Goal: Information Seeking & Learning: Check status

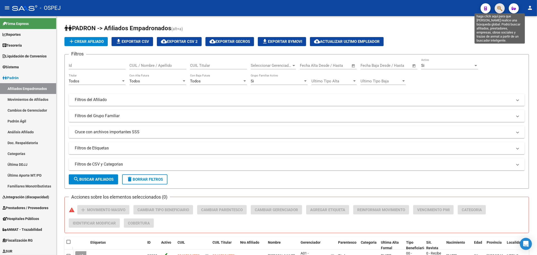
click at [498, 9] on icon "button" at bounding box center [499, 9] width 5 height 6
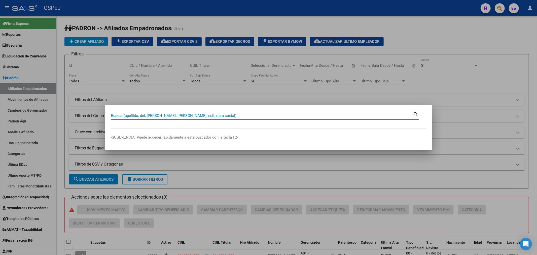
click at [142, 116] on input "Buscar (apellido, dni, cuil, nro traspaso, cuit, obra social)" at bounding box center [262, 115] width 302 height 5
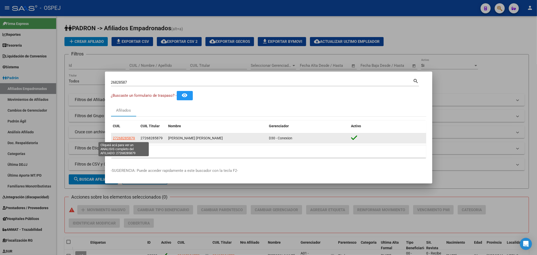
click at [122, 139] on span "27268285879" at bounding box center [124, 138] width 22 height 4
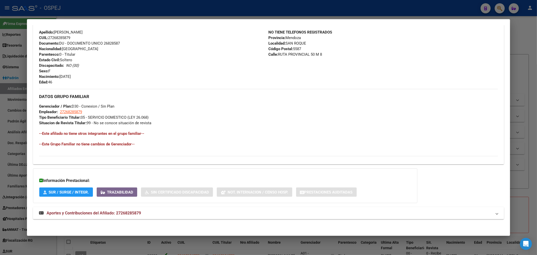
scroll to position [169, 0]
drag, startPoint x: 144, startPoint y: 211, endPoint x: 142, endPoint y: 193, distance: 18.2
click at [143, 210] on mat-panel-title "Aportes y Contribuciones del Afiliado: 27268285879" at bounding box center [265, 212] width 453 height 6
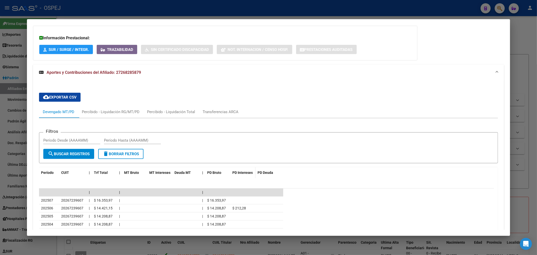
scroll to position [395, 0]
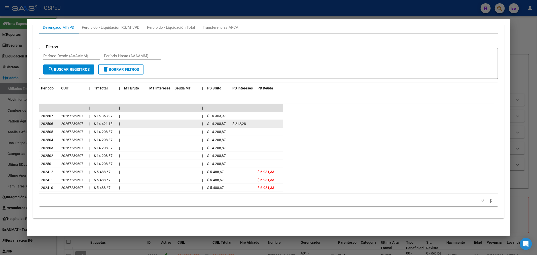
click at [218, 125] on div "$ 14.208,87" at bounding box center [217, 124] width 21 height 6
drag, startPoint x: 218, startPoint y: 125, endPoint x: 159, endPoint y: 122, distance: 59.0
click at [213, 125] on div "$ 14.208,87" at bounding box center [217, 124] width 21 height 6
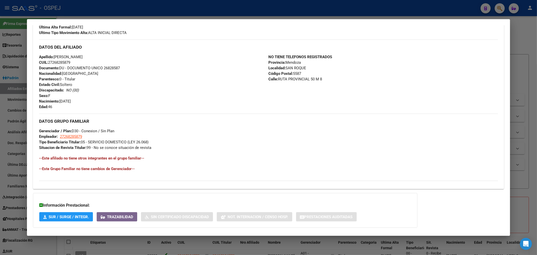
scroll to position [255, 0]
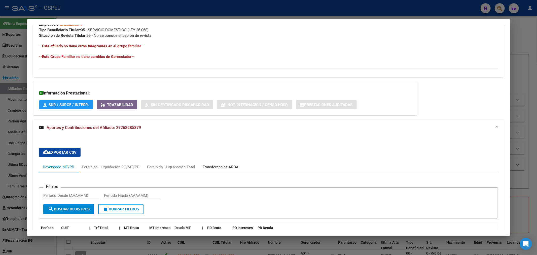
click at [225, 171] on div "Transferencias ARCA" at bounding box center [220, 167] width 43 height 12
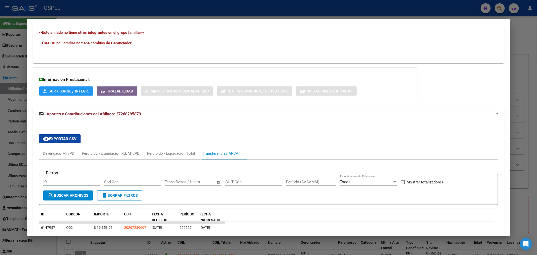
scroll to position [241, 0]
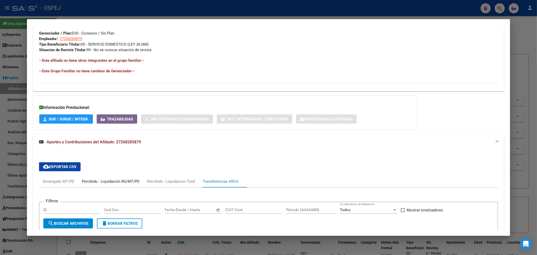
click at [120, 183] on div "Percibido - Liquidación RG/MT/PD" at bounding box center [111, 182] width 58 height 6
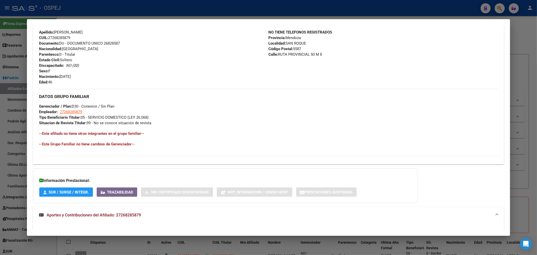
scroll to position [349, 0]
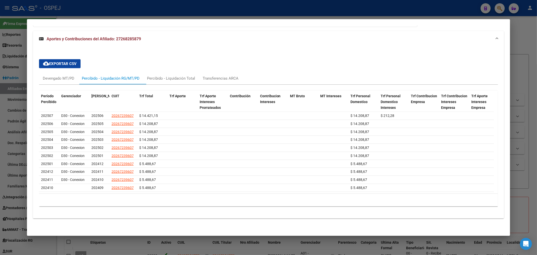
click at [475, 194] on div "10 total 1" at bounding box center [268, 200] width 459 height 13
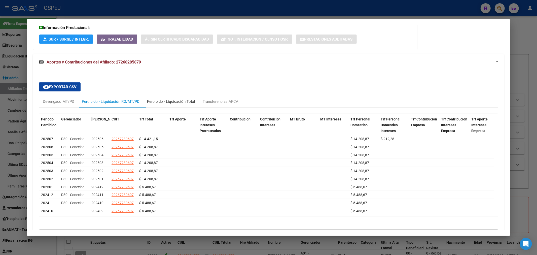
drag, startPoint x: 187, startPoint y: 103, endPoint x: 198, endPoint y: 116, distance: 17.5
click at [188, 103] on div "Percibido - Liquidación Total" at bounding box center [171, 102] width 48 height 6
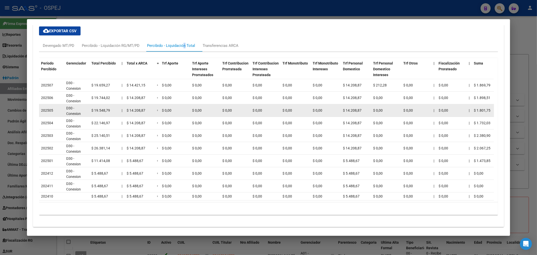
scroll to position [321, 0]
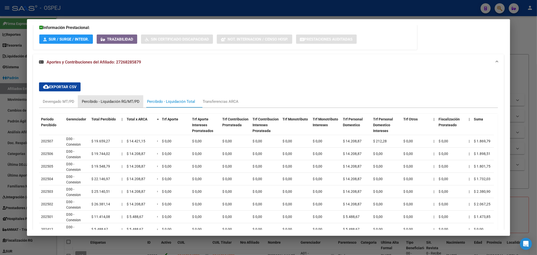
drag, startPoint x: 88, startPoint y: 103, endPoint x: 82, endPoint y: 103, distance: 5.8
click at [88, 103] on div "Percibido - Liquidación RG/MT/PD" at bounding box center [111, 102] width 58 height 6
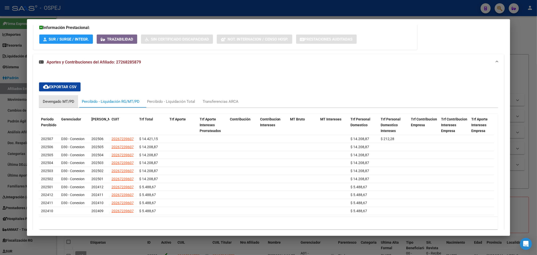
click at [70, 100] on div "Devengado MT/PD" at bounding box center [58, 102] width 31 height 6
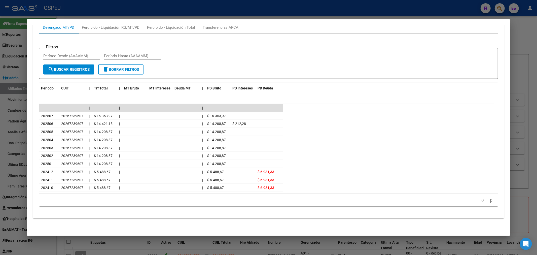
scroll to position [311, 0]
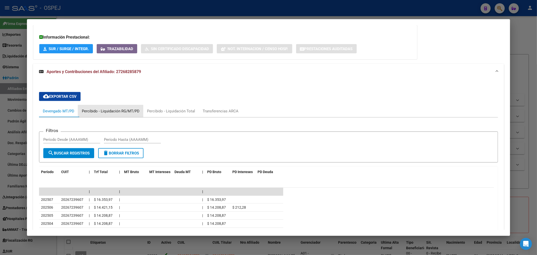
click at [117, 110] on div "Percibido - Liquidación RG/MT/PD" at bounding box center [111, 111] width 58 height 6
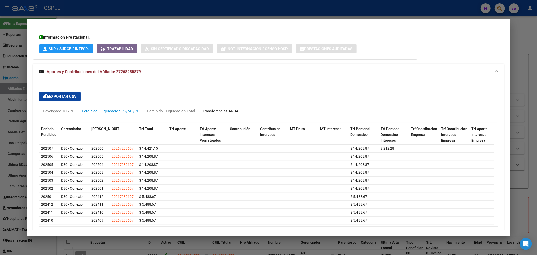
click at [236, 109] on div "Transferencias ARCA" at bounding box center [221, 111] width 36 height 6
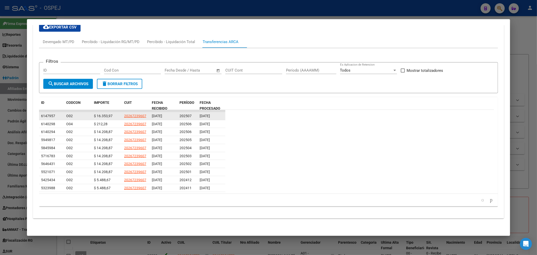
scroll to position [325, 0]
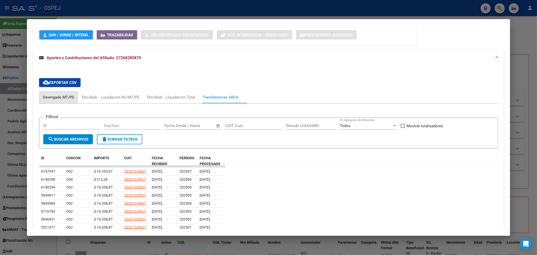
click at [70, 94] on div "Devengado MT/PD" at bounding box center [58, 97] width 39 height 12
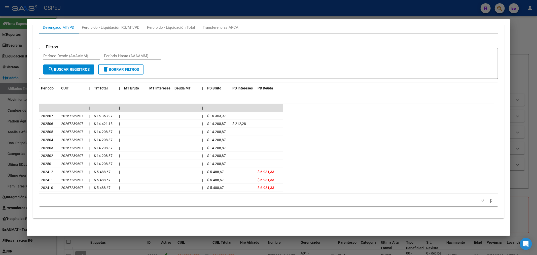
scroll to position [255, 0]
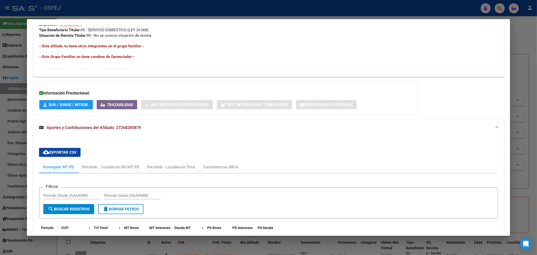
click at [328, 10] on div at bounding box center [268, 127] width 537 height 255
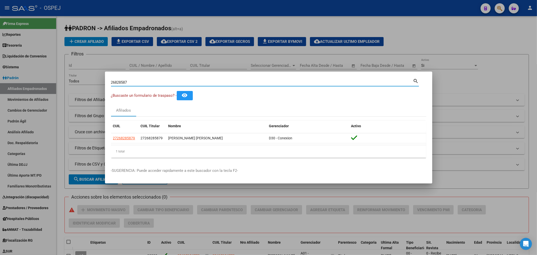
click at [132, 82] on input "26828587" at bounding box center [262, 82] width 302 height 5
type input "36051659"
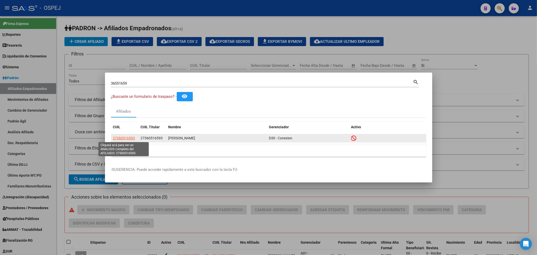
click at [126, 139] on span "27360516593" at bounding box center [124, 138] width 22 height 4
type textarea "27360516593"
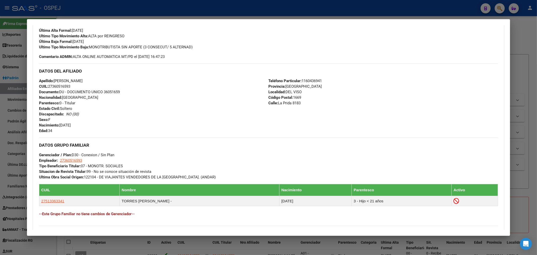
scroll to position [211, 0]
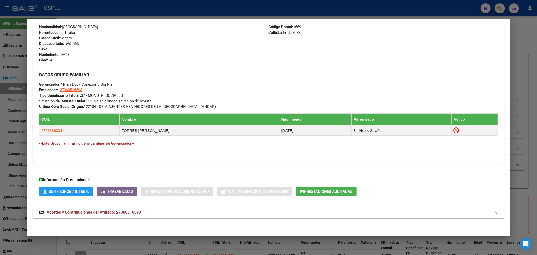
drag, startPoint x: 123, startPoint y: 214, endPoint x: 119, endPoint y: 206, distance: 9.2
click at [123, 214] on span "Aportes y Contribuciones del Afiliado: 27360516593" at bounding box center [94, 212] width 94 height 5
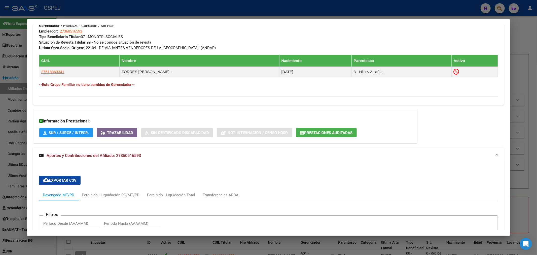
scroll to position [437, 0]
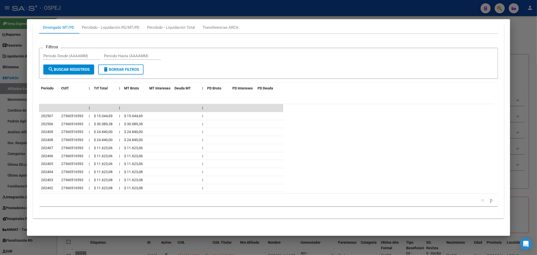
click at [489, 203] on icon "go to next page" at bounding box center [491, 200] width 4 height 6
click at [488, 200] on link "go to next page" at bounding box center [491, 200] width 7 height 6
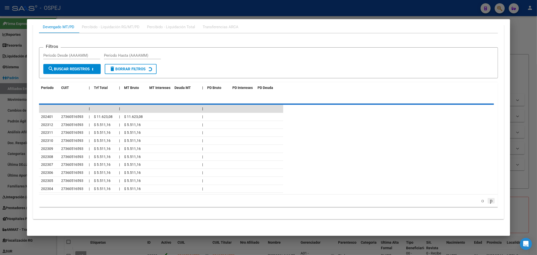
scroll to position [421, 0]
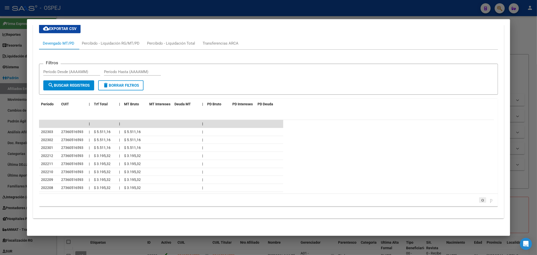
click at [479, 200] on link "go to previous page" at bounding box center [482, 200] width 7 height 6
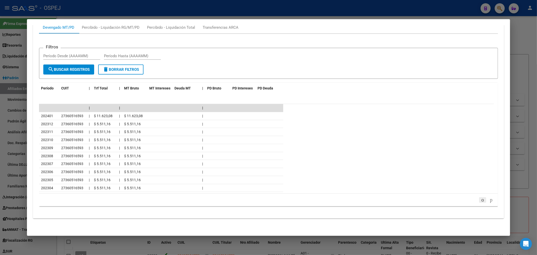
click at [481, 202] on icon "go to previous page" at bounding box center [483, 200] width 4 height 6
drag, startPoint x: 203, startPoint y: 122, endPoint x: 173, endPoint y: 123, distance: 29.7
click at [173, 123] on div "202506 27360516593 | $ 30.089,38 | $ 30.089,38 |" at bounding box center [161, 124] width 244 height 8
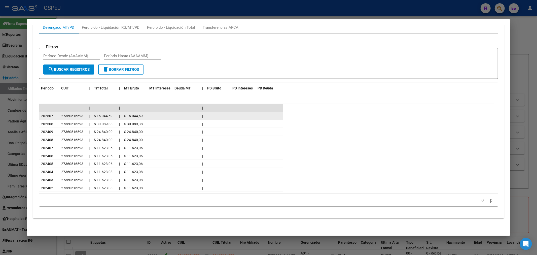
click at [203, 117] on datatable-body-cell "|" at bounding box center [202, 116] width 5 height 8
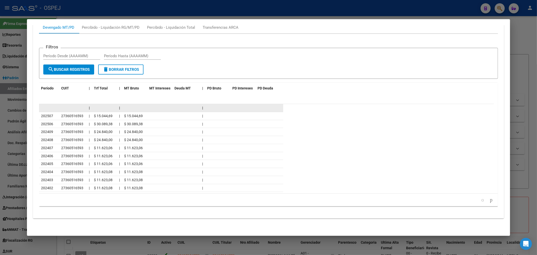
click at [205, 107] on datatable-body-cell at bounding box center [217, 108] width 25 height 8
drag, startPoint x: 205, startPoint y: 107, endPoint x: 209, endPoint y: 105, distance: 4.1
click at [207, 105] on datatable-body-cell at bounding box center [217, 108] width 25 height 8
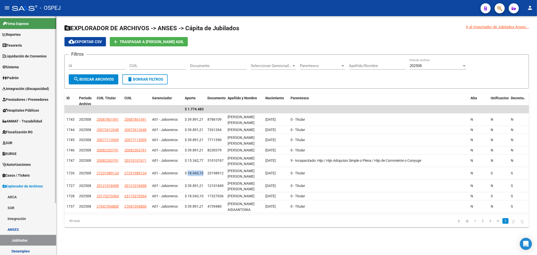
scroll to position [1, 0]
click at [36, 78] on link "Padrón" at bounding box center [28, 77] width 56 height 11
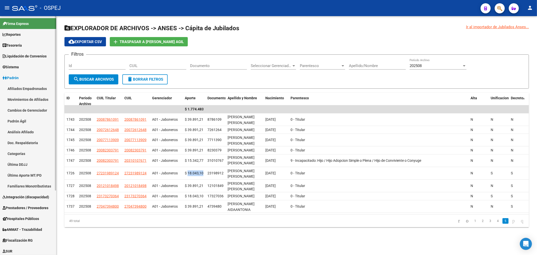
click at [33, 86] on link "Afiliados Empadronados" at bounding box center [28, 88] width 56 height 11
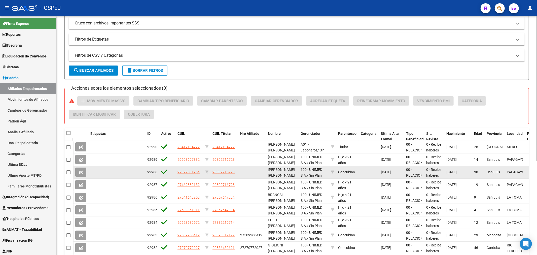
scroll to position [154, 0]
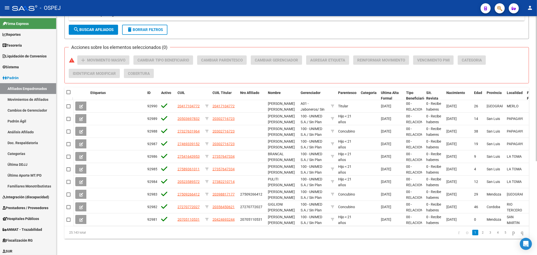
click at [480, 232] on link "2" at bounding box center [483, 233] width 6 height 6
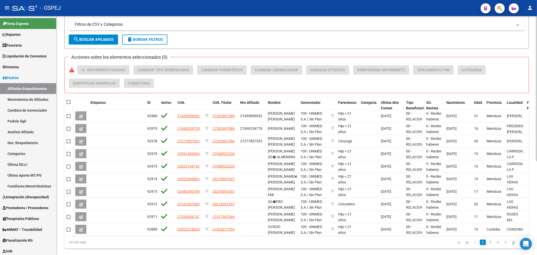
scroll to position [0, 0]
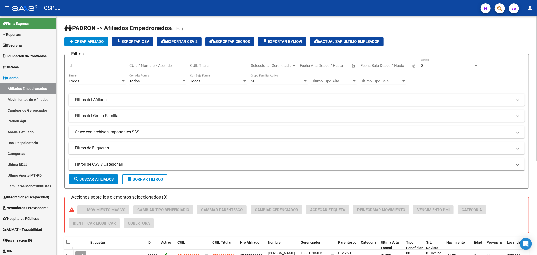
click at [143, 100] on mat-panel-title "Filtros del Afiliado" at bounding box center [294, 100] width 438 height 6
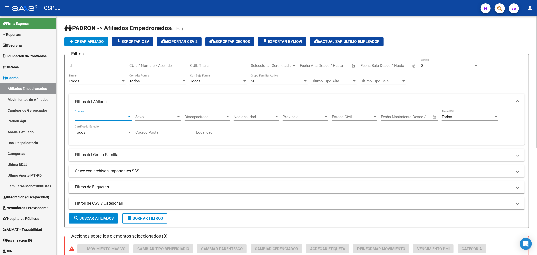
click at [97, 116] on span "Edades" at bounding box center [101, 117] width 52 height 5
click at [97, 116] on span "Todas" at bounding box center [103, 116] width 57 height 11
click at [108, 81] on div "Todos" at bounding box center [95, 81] width 52 height 5
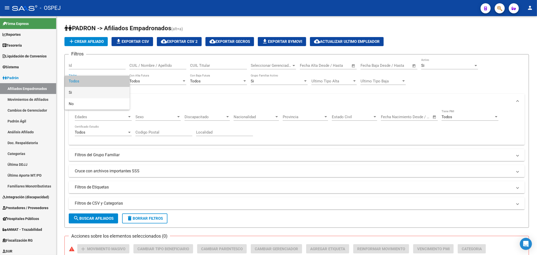
click at [99, 96] on span "Si" at bounding box center [97, 92] width 57 height 11
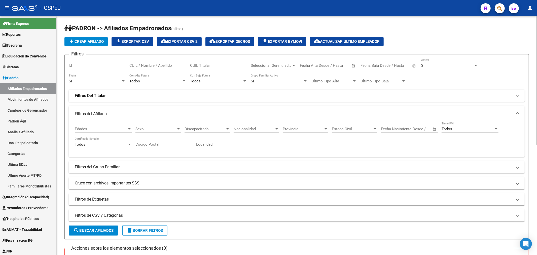
click at [110, 90] on mat-expansion-panel-header "Filtros Del Titular" at bounding box center [297, 96] width 456 height 12
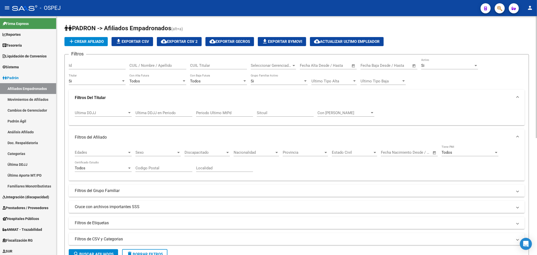
click at [141, 192] on mat-panel-title "Filtros del Grupo Familiar" at bounding box center [294, 191] width 438 height 6
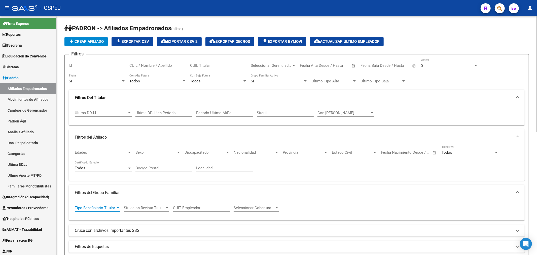
click at [110, 208] on span "Tipo Beneficiario Titular" at bounding box center [95, 208] width 41 height 5
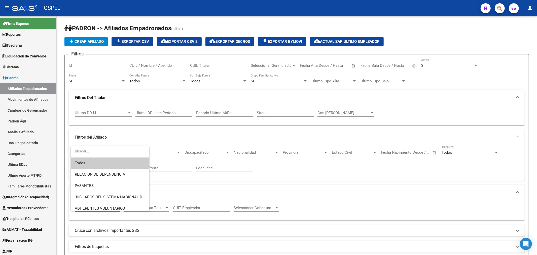
scroll to position [56, 0]
click at [117, 168] on span "MONOTRIBUTISTAS" at bounding box center [110, 163] width 71 height 11
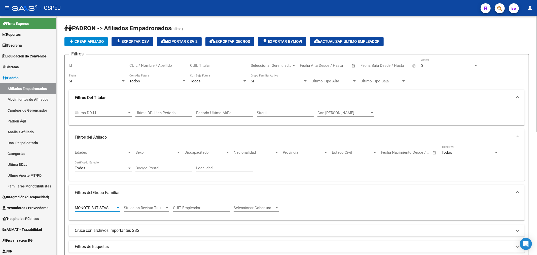
scroll to position [140, 0]
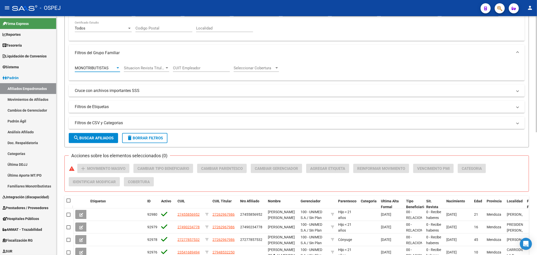
click at [105, 139] on span "search Buscar Afiliados" at bounding box center [93, 138] width 40 height 5
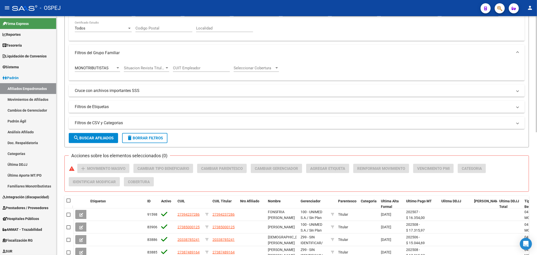
scroll to position [196, 0]
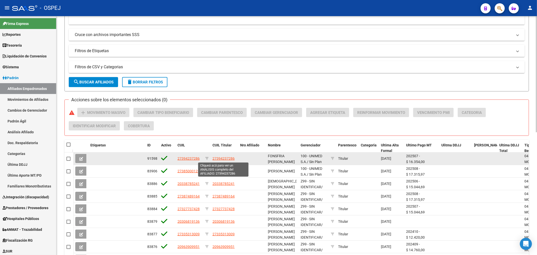
click at [217, 157] on span "27394237286" at bounding box center [224, 158] width 22 height 4
type textarea "27394237286"
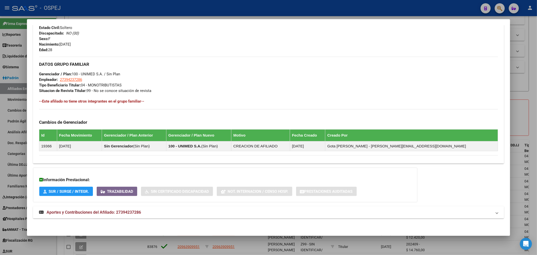
click at [146, 214] on mat-panel-title "Aportes y Contribuciones del Afiliado: 27394237286" at bounding box center [265, 212] width 453 height 6
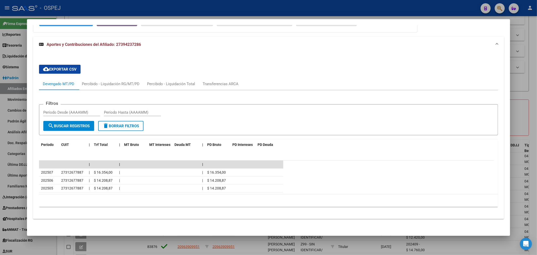
scroll to position [370, 0]
